Goal: Task Accomplishment & Management: Use online tool/utility

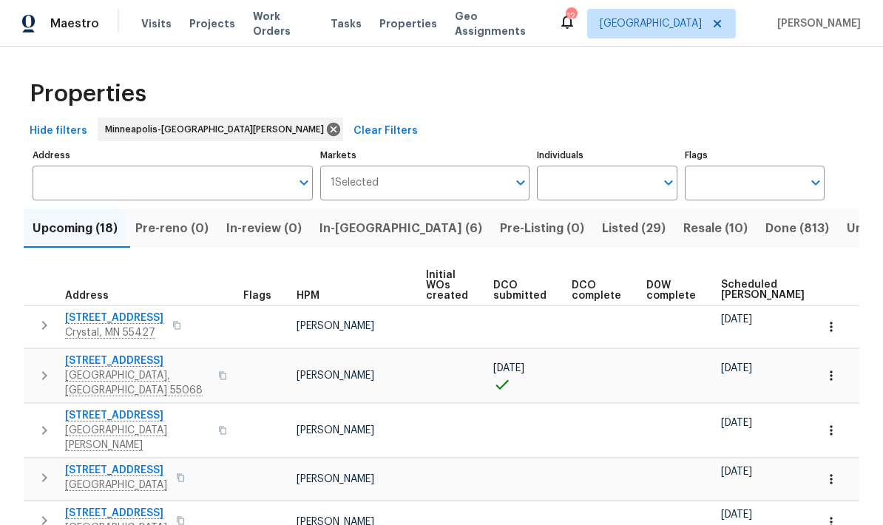
scroll to position [59, 0]
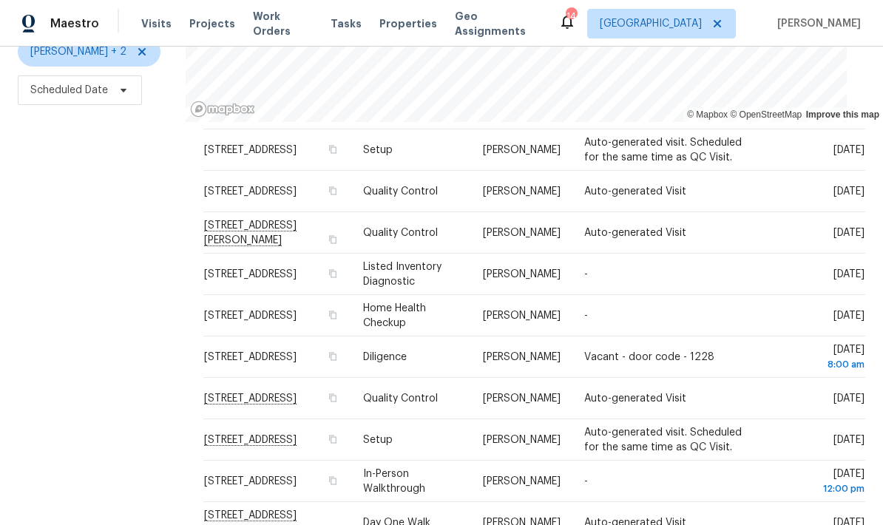
scroll to position [121, 0]
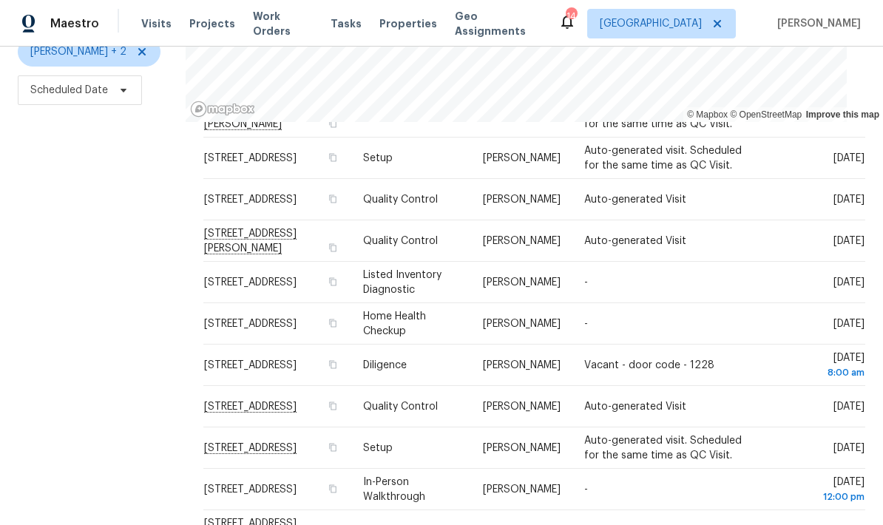
click at [141, 461] on div "Filters Reset ​ Type [PERSON_NAME] + 2 Scheduled Date" at bounding box center [93, 221] width 186 height 642
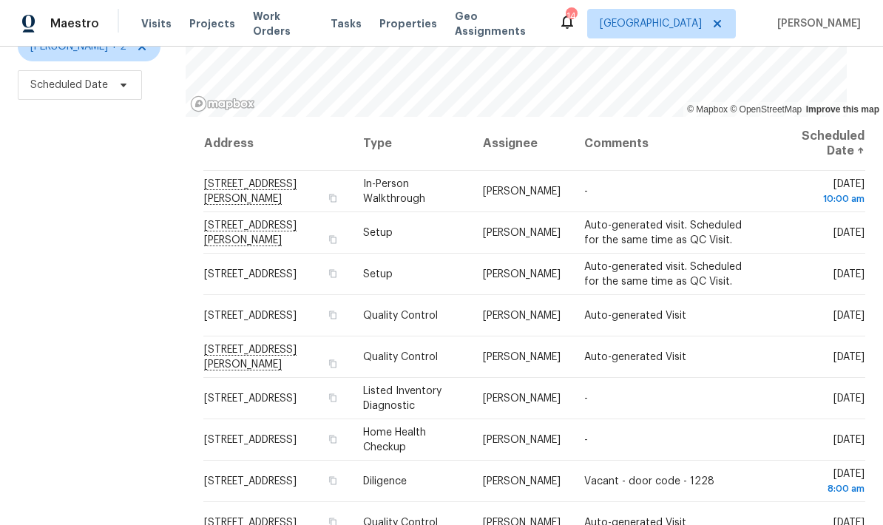
scroll to position [0, 0]
